Goal: Information Seeking & Learning: Learn about a topic

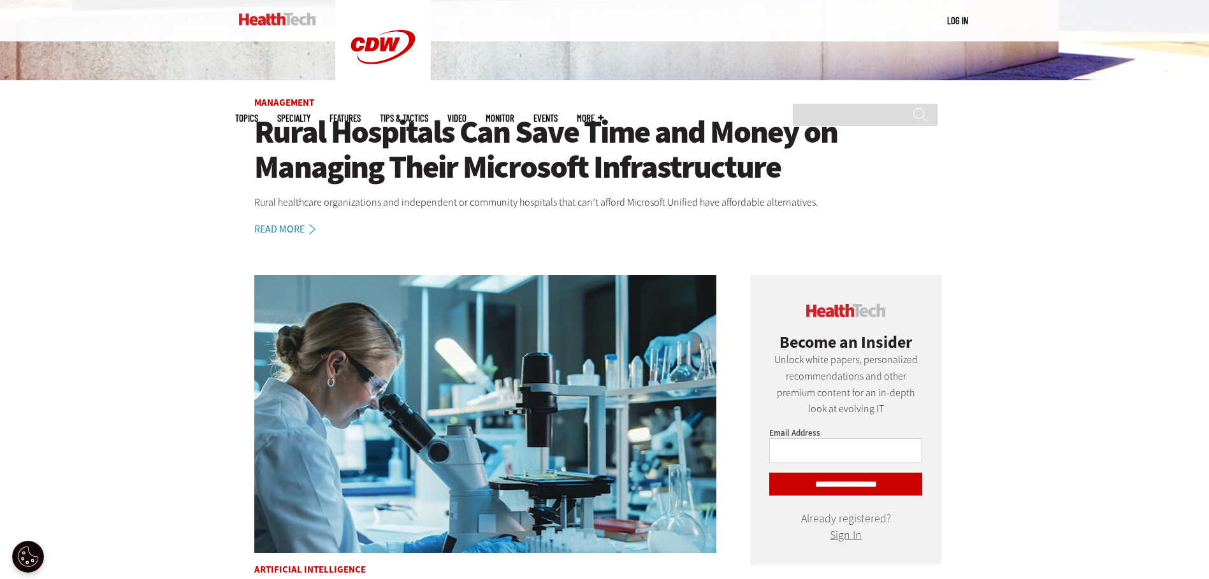
scroll to position [446, 0]
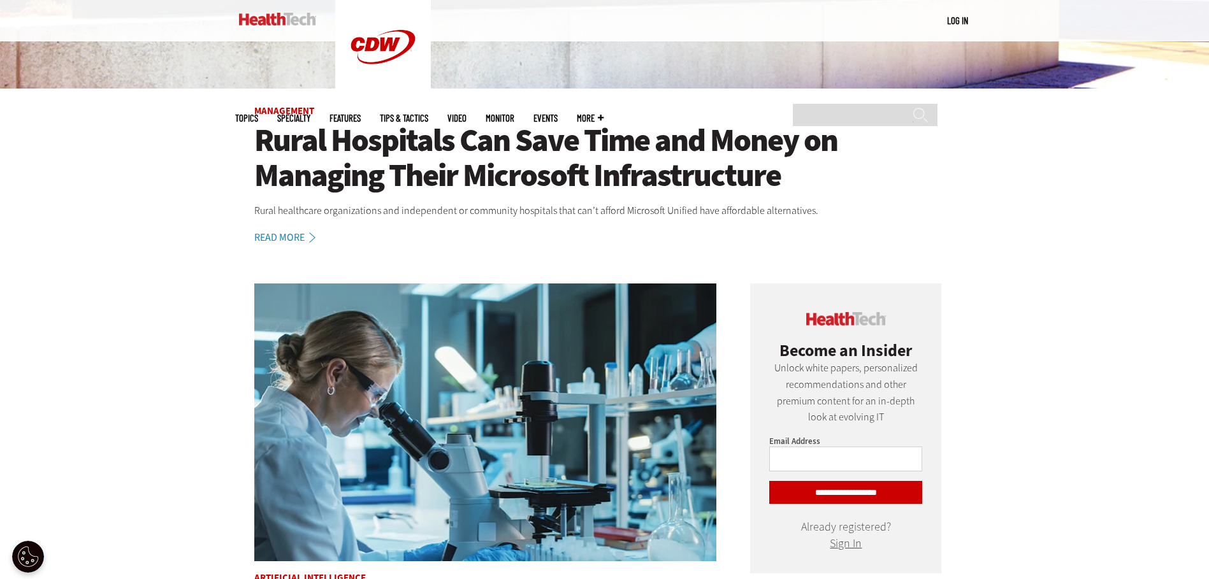
click at [259, 236] on link "Read More" at bounding box center [291, 238] width 75 height 10
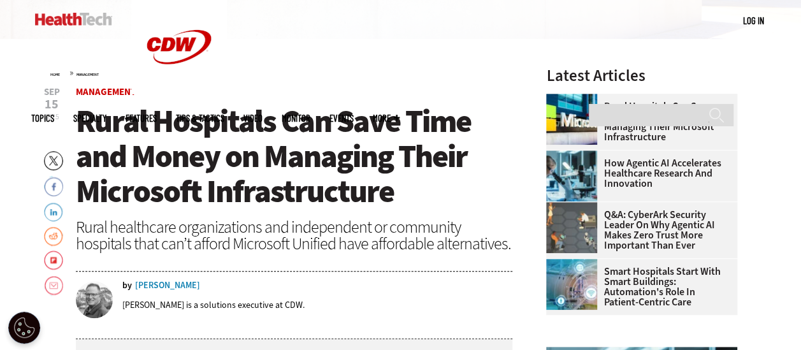
scroll to position [357, 0]
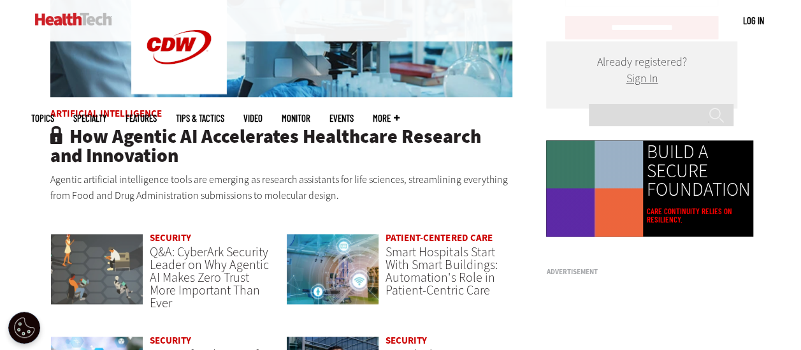
scroll to position [781, 0]
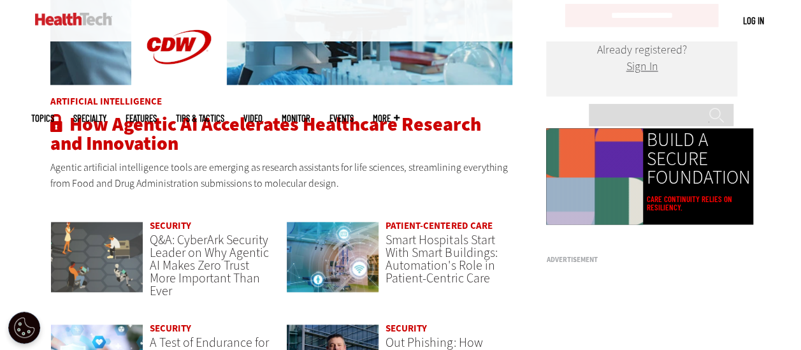
click at [143, 124] on span "How Agentic AI Accelerates Healthcare Research and Innovation" at bounding box center [265, 134] width 431 height 45
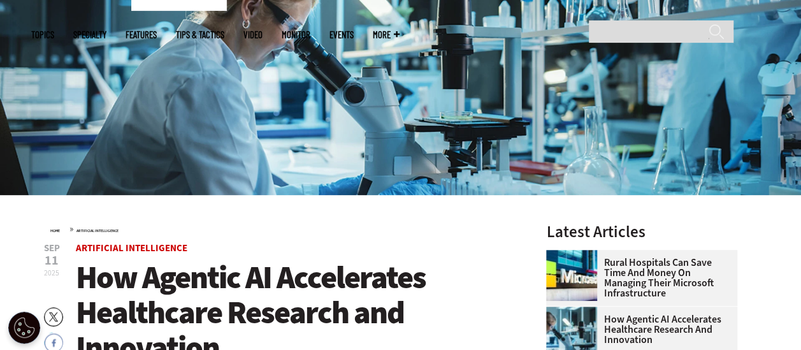
scroll to position [319, 0]
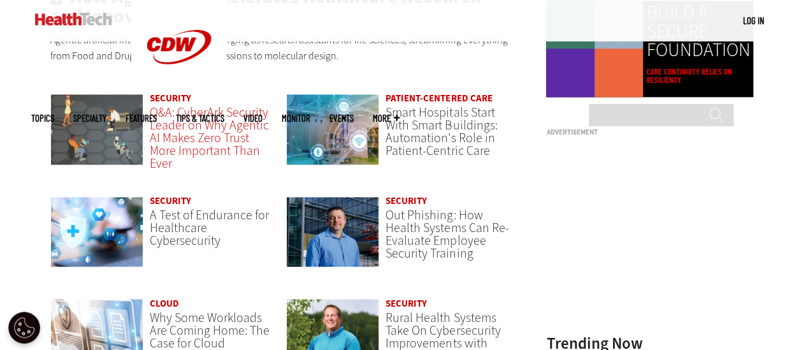
click at [196, 159] on span "Q&A: CyberArk Security Leader on Why Agentic AI Makes Zero Trust More Important…" at bounding box center [209, 138] width 119 height 68
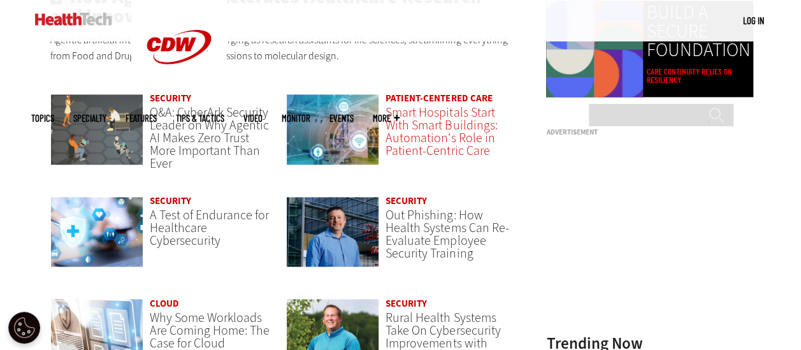
click at [421, 136] on span "Smart Hospitals Start With Smart Buildings: Automation's Role in Patient-Centri…" at bounding box center [442, 131] width 112 height 55
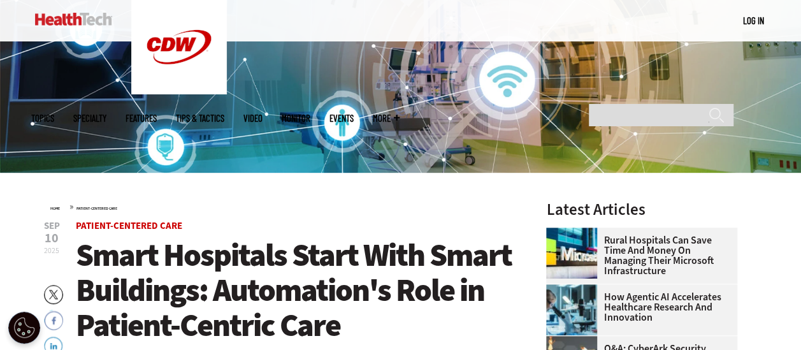
scroll to position [127, 0]
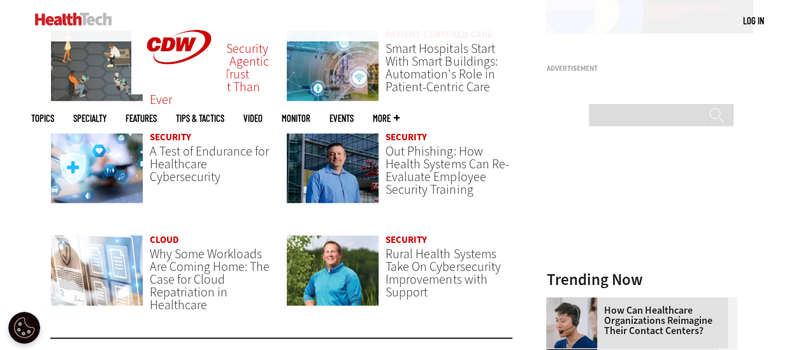
click at [189, 69] on span "Q&A: CyberArk Security Leader on Why Agentic AI Makes Zero Trust More Important…" at bounding box center [209, 74] width 119 height 68
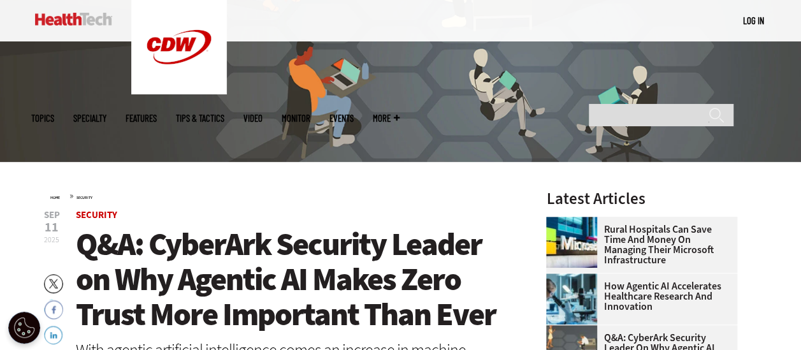
scroll to position [319, 0]
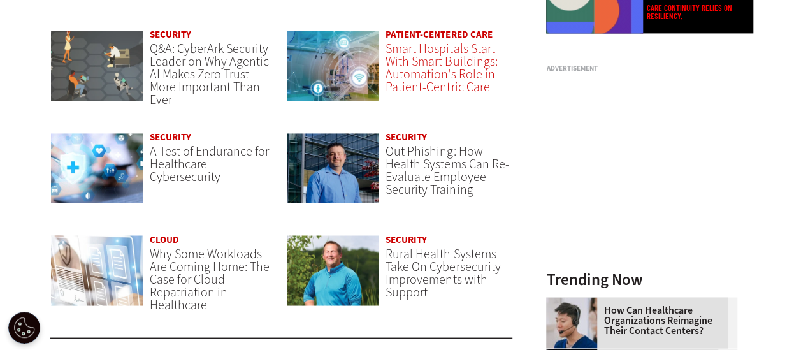
click at [443, 71] on span "Smart Hospitals Start With Smart Buildings: Automation's Role in Patient-Centri…" at bounding box center [442, 67] width 112 height 55
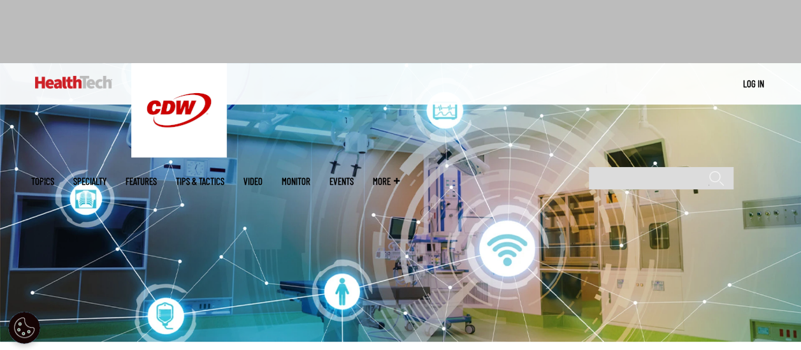
scroll to position [319, 0]
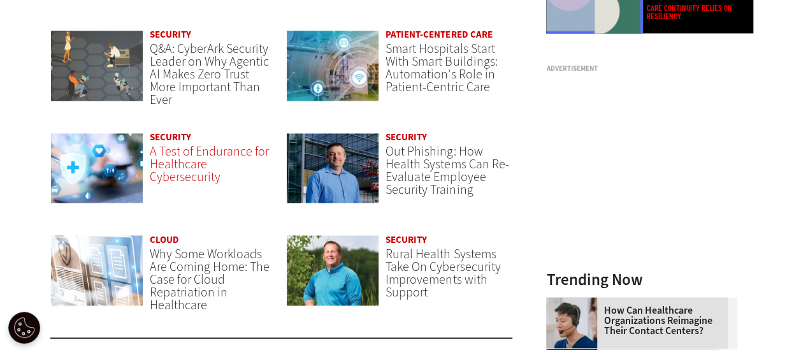
click at [196, 168] on span "A Test of Endurance for Healthcare Cybersecurity" at bounding box center [209, 164] width 119 height 43
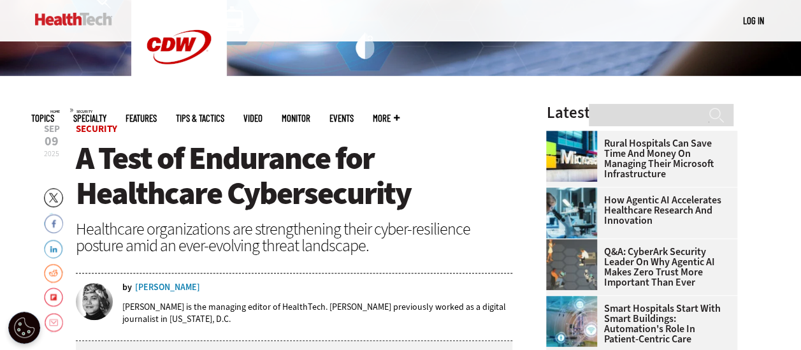
scroll to position [319, 0]
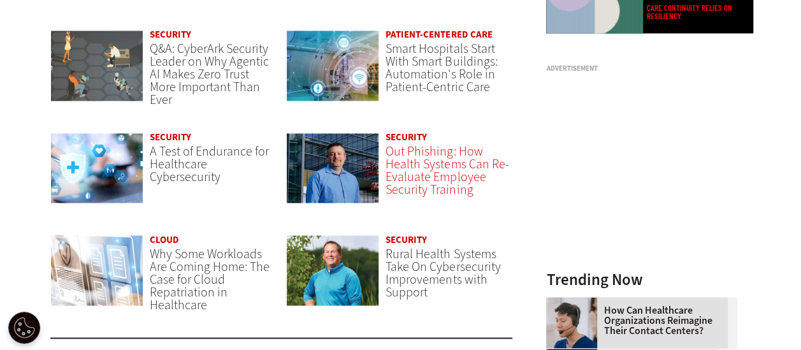
click at [412, 157] on span "Out Phishing: How Health Systems Can Re-Evaluate Employee Security Training" at bounding box center [447, 170] width 123 height 55
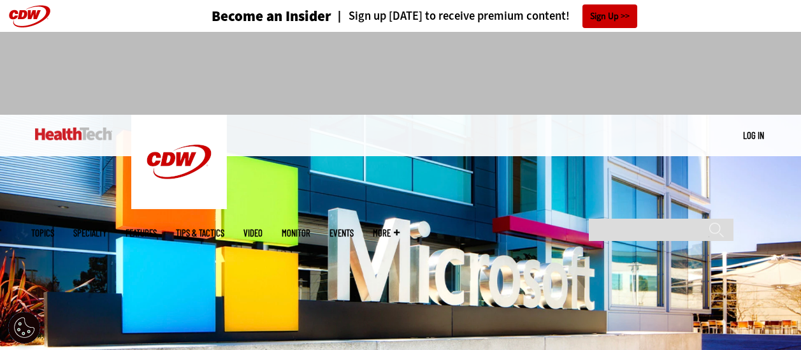
scroll to position [972, 0]
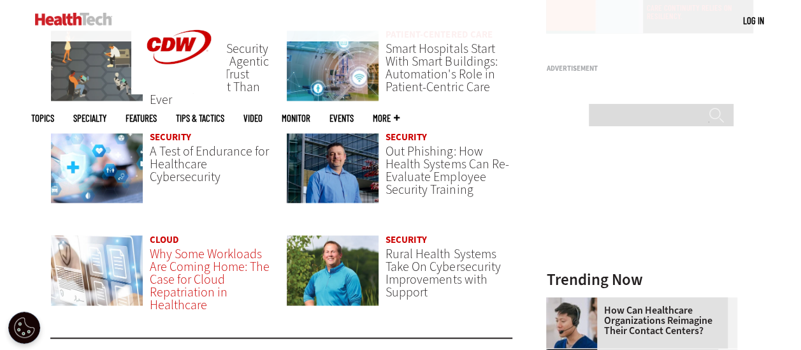
scroll to position [972, 0]
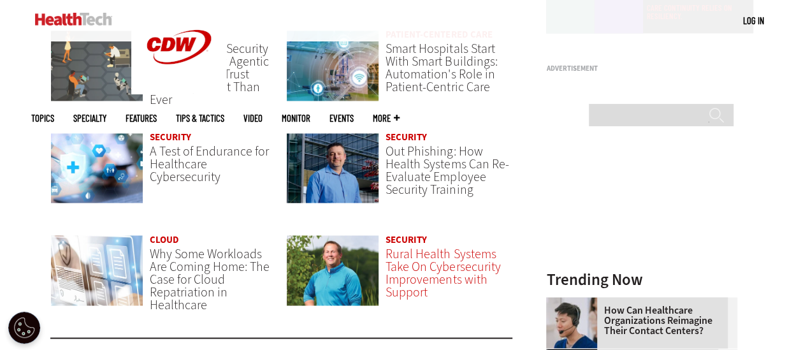
click at [407, 267] on span "Rural Health Systems Take On Cybersecurity Improvements with Support" at bounding box center [443, 272] width 115 height 55
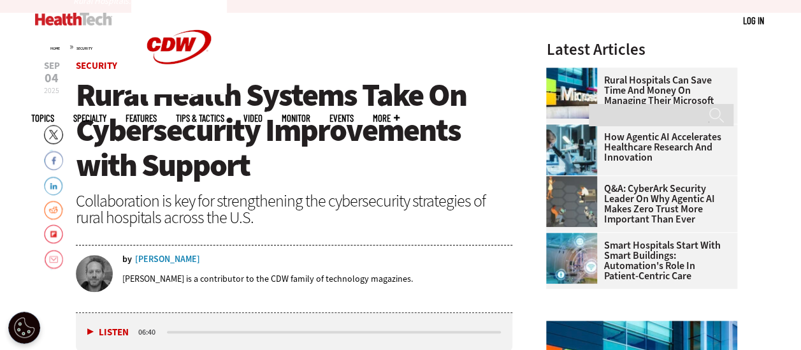
scroll to position [446, 0]
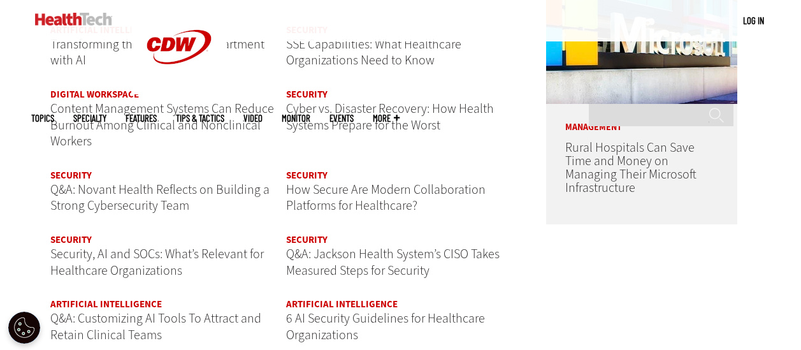
scroll to position [1547, 0]
